Goal: Use online tool/utility: Utilize a website feature to perform a specific function

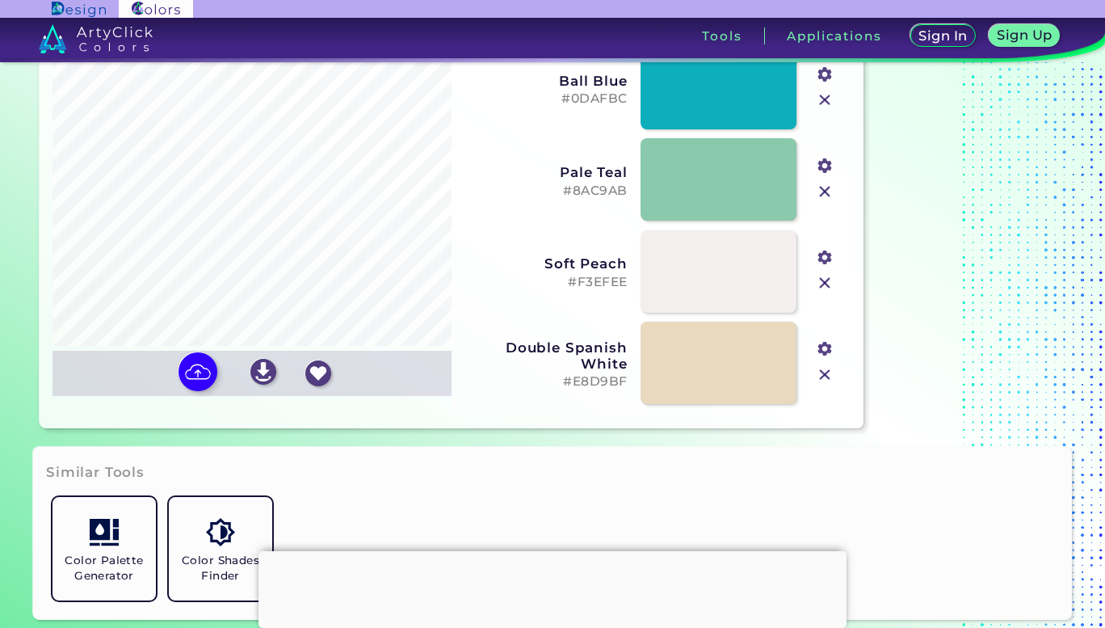
scroll to position [186, 0]
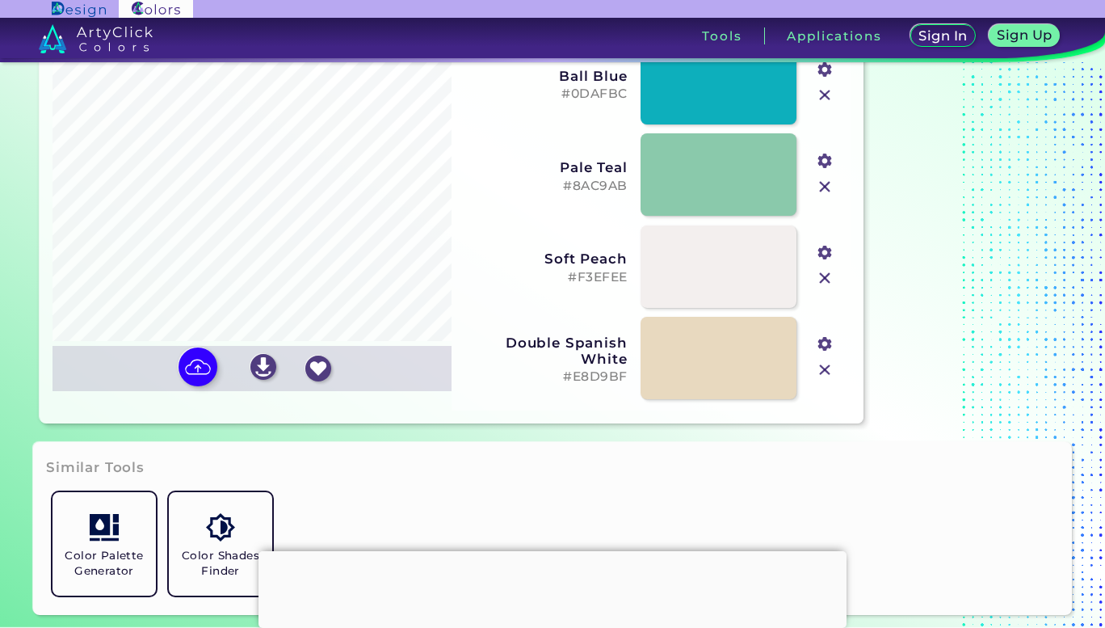
click at [559, 551] on div at bounding box center [552, 551] width 588 height 0
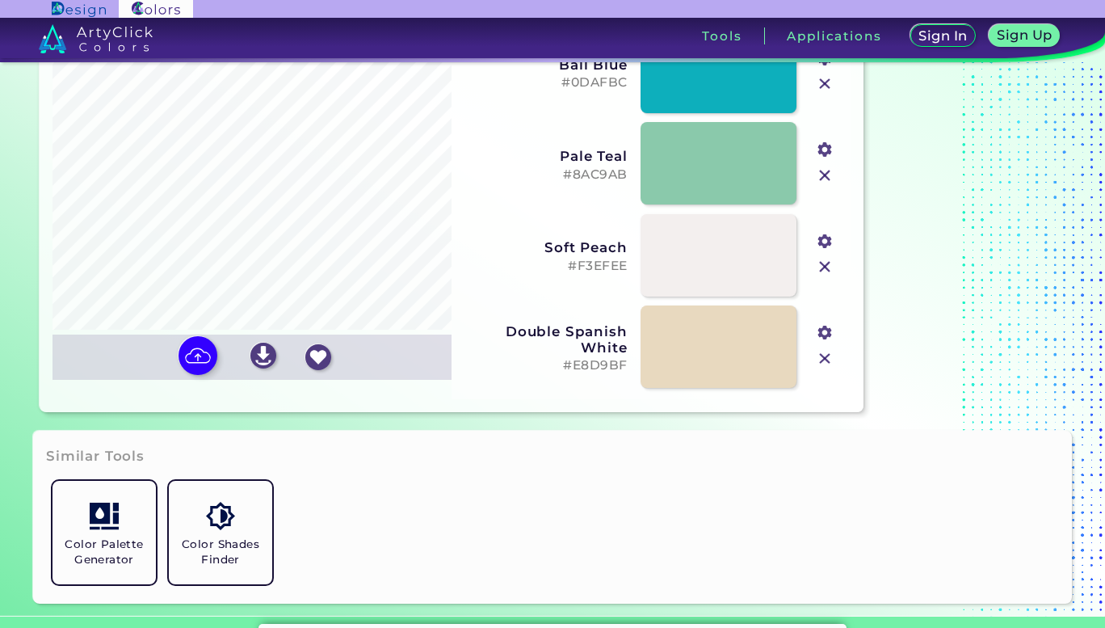
scroll to position [225, 0]
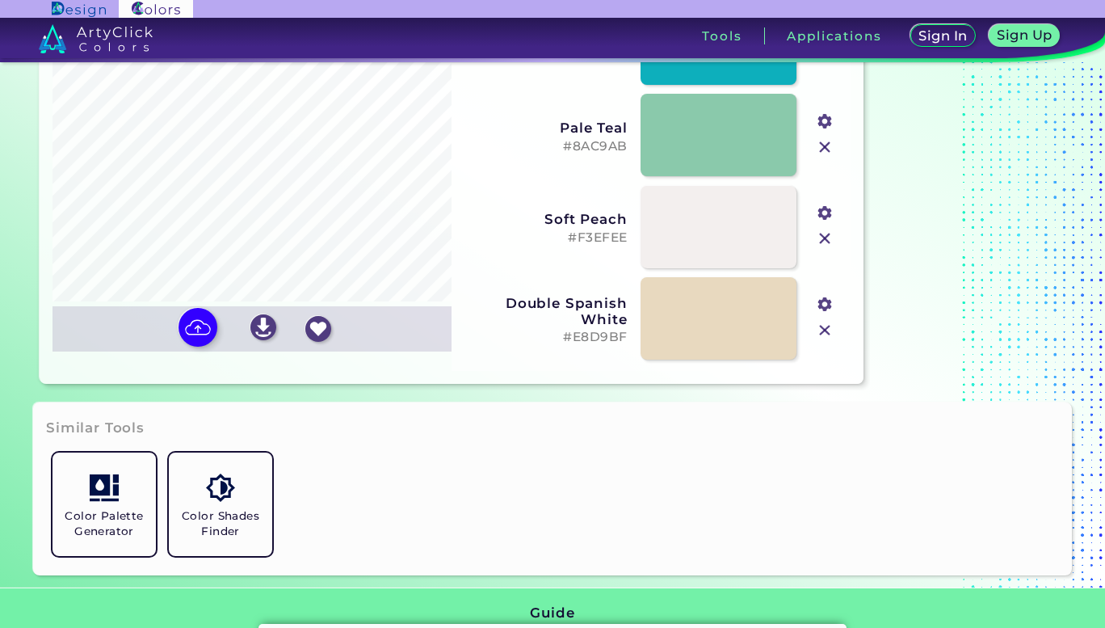
click at [267, 324] on img at bounding box center [263, 327] width 26 height 26
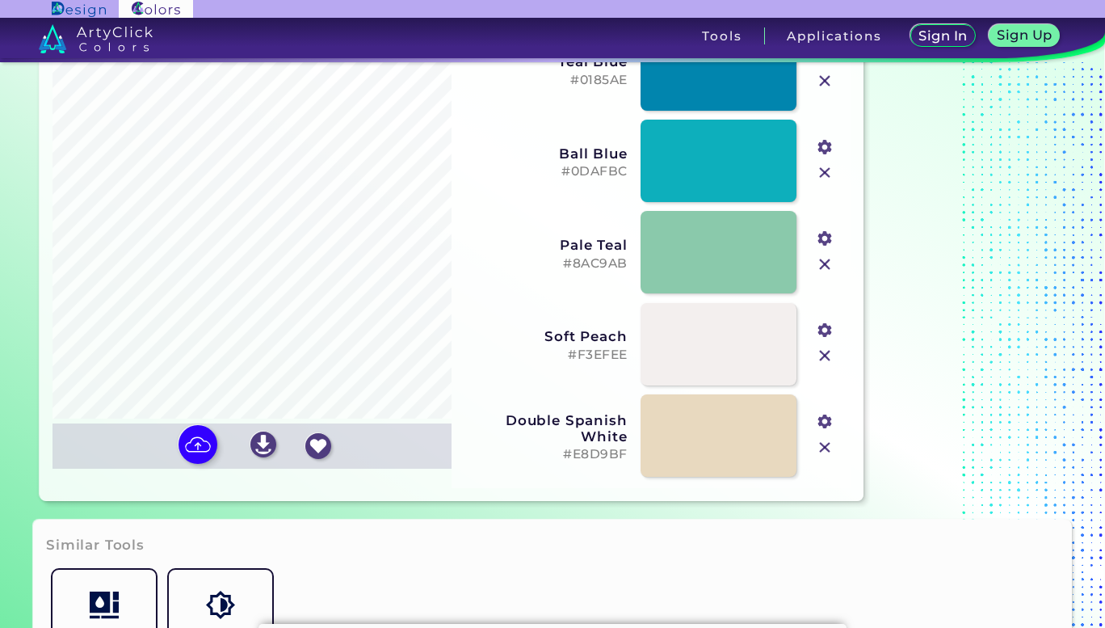
scroll to position [106, 0]
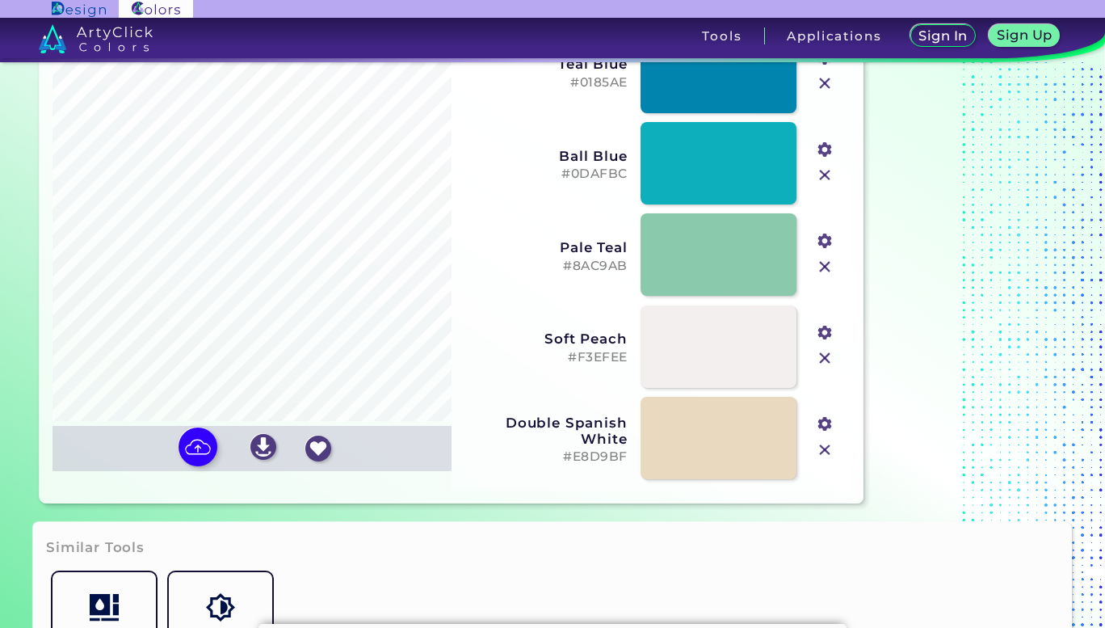
click at [0, 0] on input "file" at bounding box center [0, 0] width 0 height 0
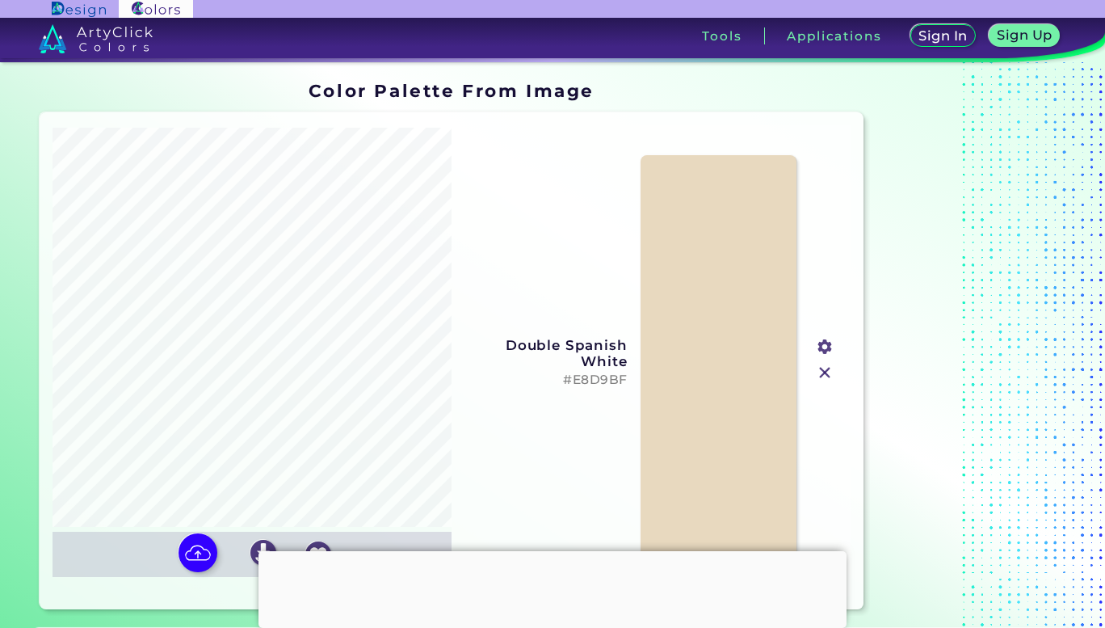
scroll to position [41, 0]
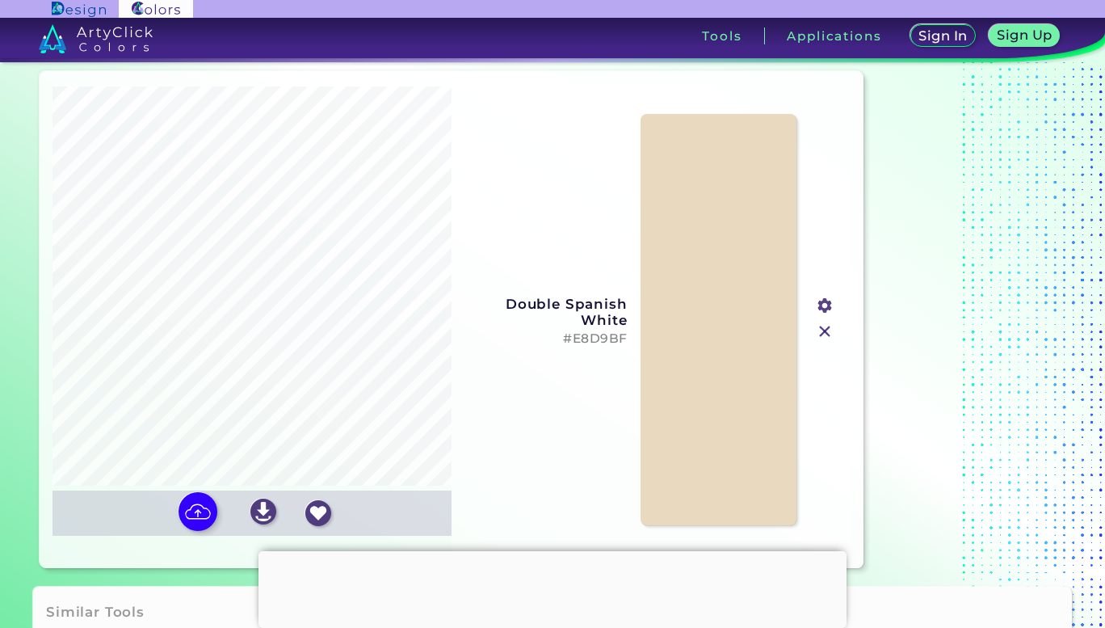
click at [825, 327] on img at bounding box center [824, 331] width 21 height 21
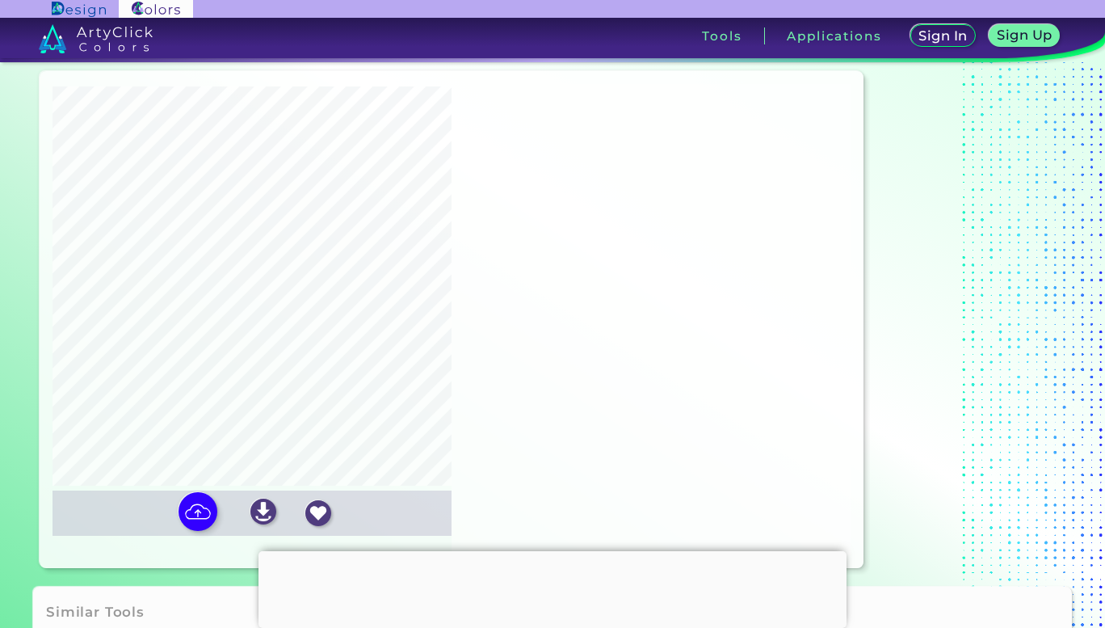
scroll to position [157, 0]
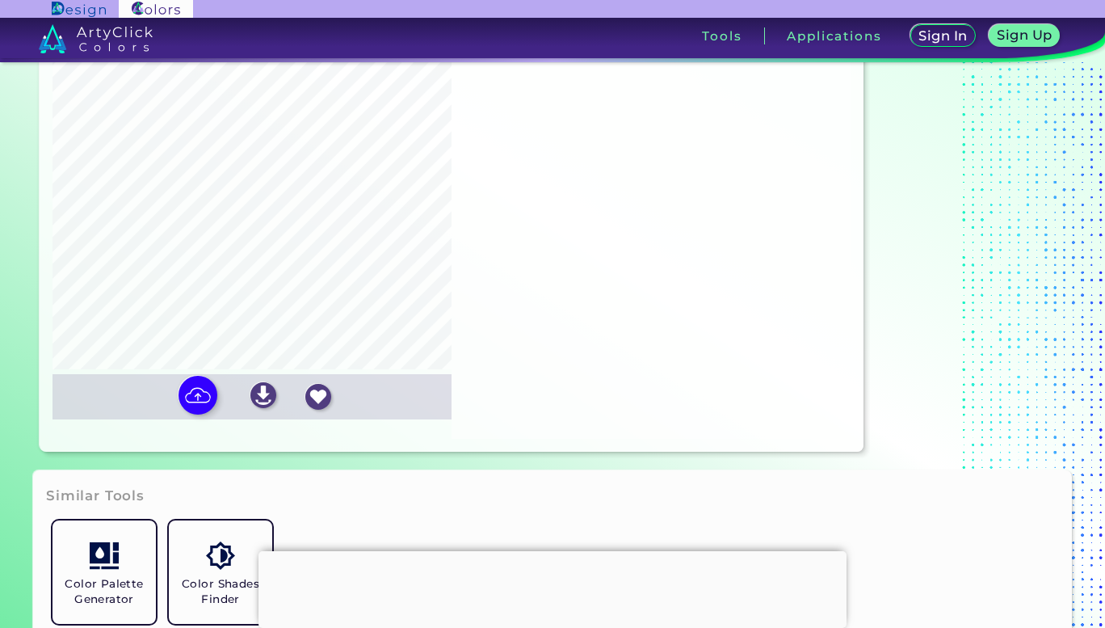
click at [188, 400] on img at bounding box center [197, 395] width 39 height 39
click at [0, 0] on input "file" at bounding box center [0, 0] width 0 height 0
type input "#142130"
type input "#ffffff"
type input "#716459"
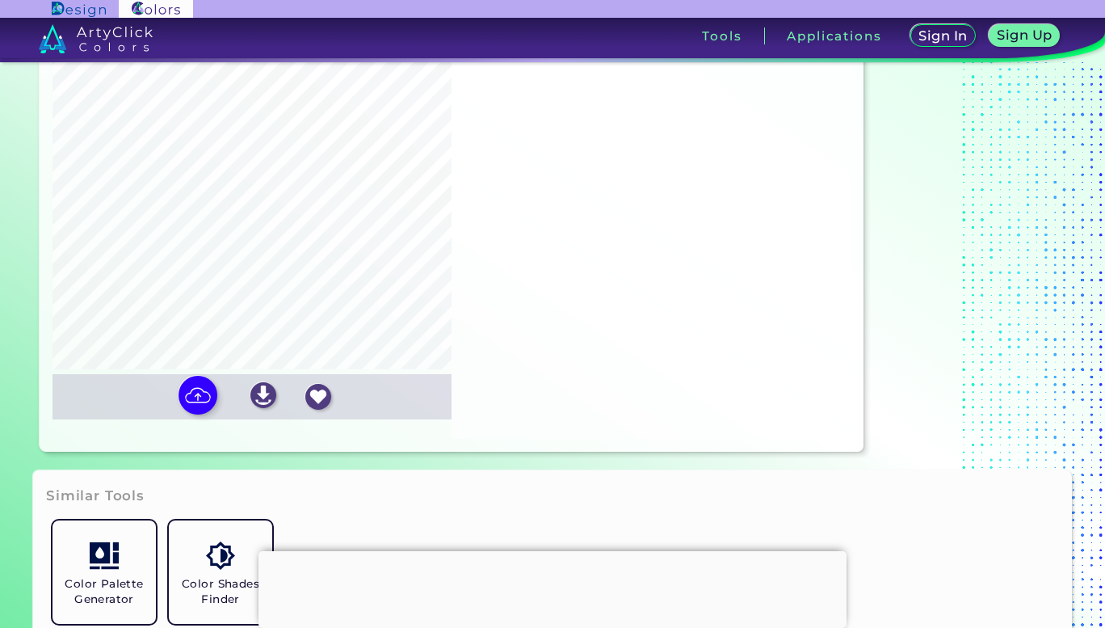
type input "#74a0a2"
type input "#a2b6c3"
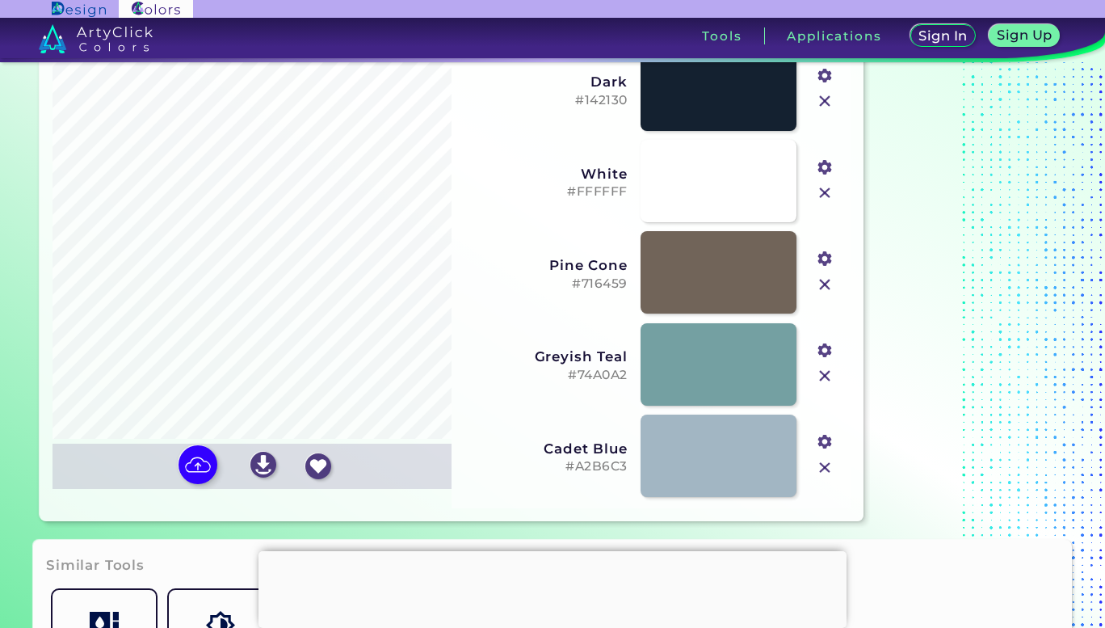
scroll to position [87, 0]
click at [0, 0] on input "file" at bounding box center [0, 0] width 0 height 0
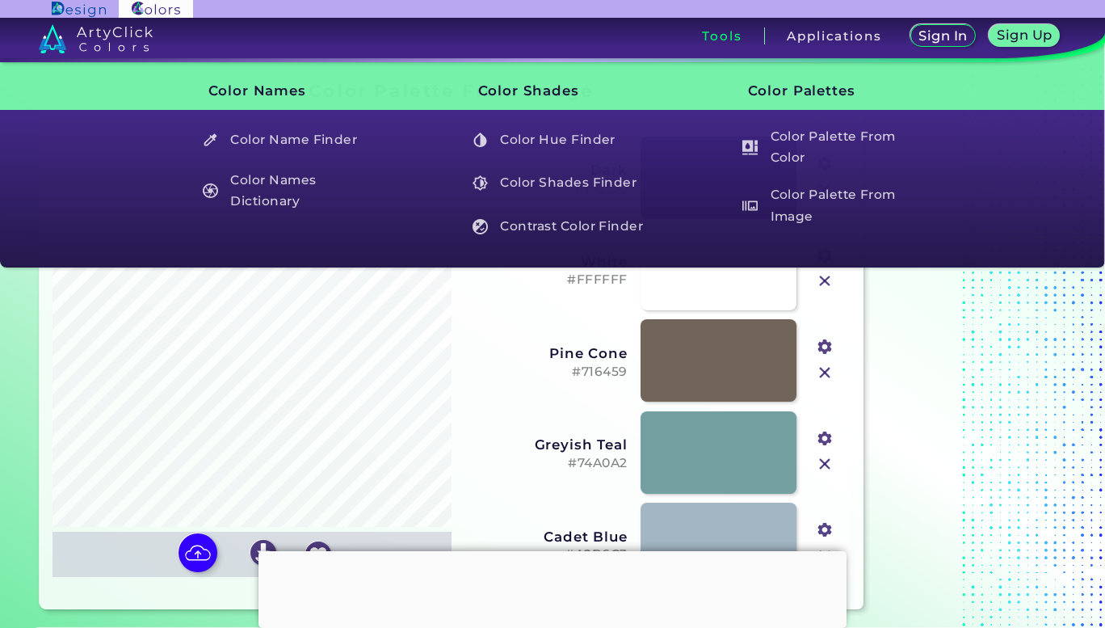
click at [796, 147] on h5 "Color Palette From Color" at bounding box center [829, 147] width 188 height 46
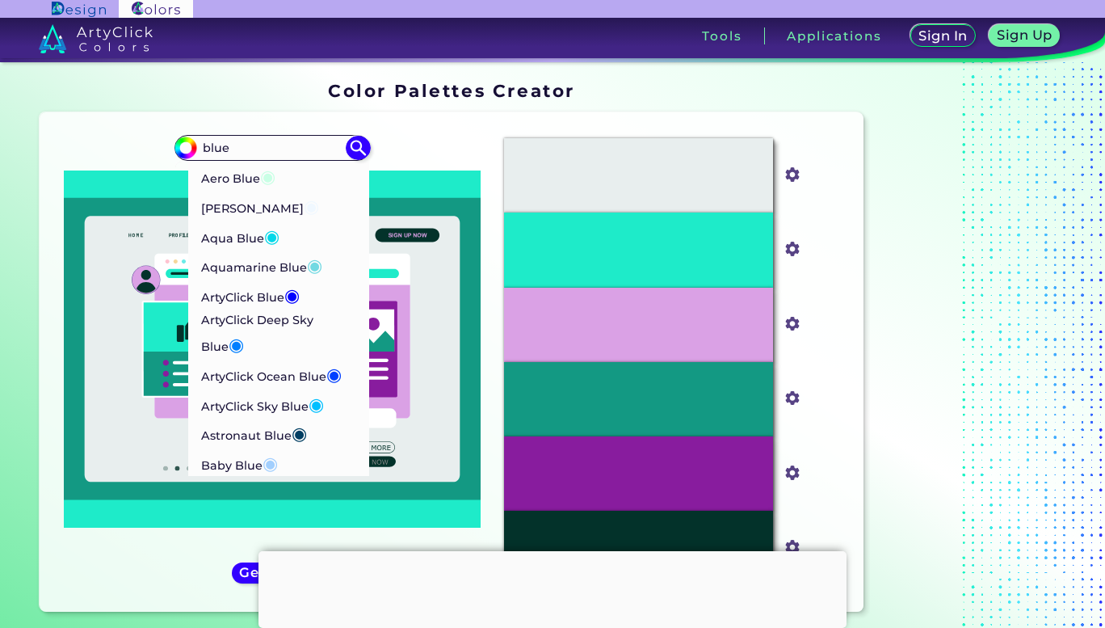
type input "blue"
click at [308, 283] on li "ArtyClick Blue ◉" at bounding box center [278, 295] width 181 height 30
type input "#0000ff"
type input "#0000FF"
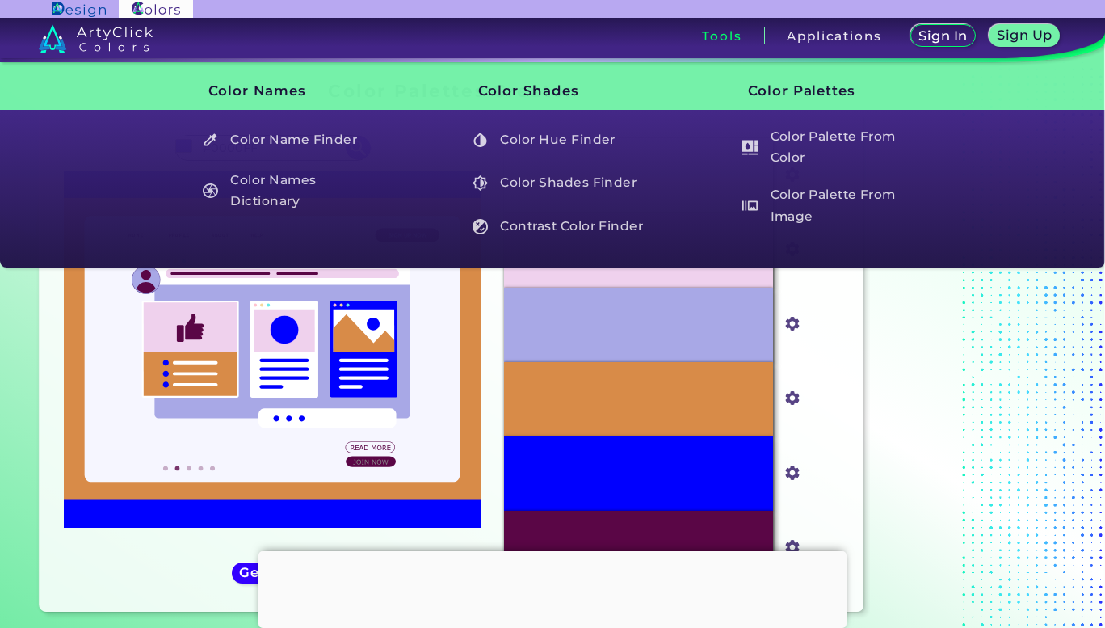
click at [307, 133] on h5 "Color Name Finder" at bounding box center [289, 139] width 188 height 31
